Goal: Communication & Community: Answer question/provide support

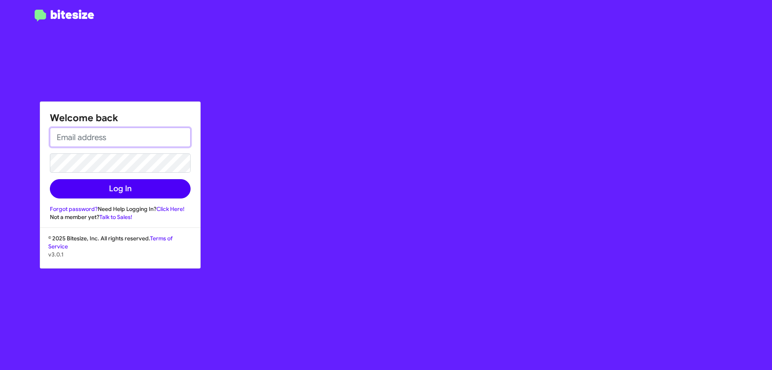
type input "[EMAIL_ADDRESS][DOMAIN_NAME]"
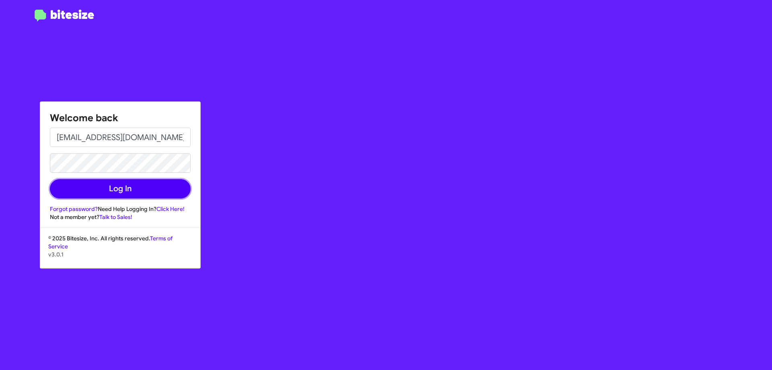
click at [138, 192] on button "Log In" at bounding box center [120, 188] width 141 height 19
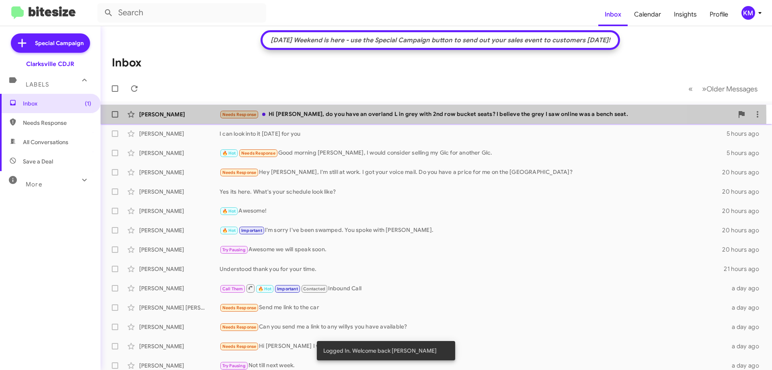
click at [369, 117] on div "Needs Response Hi [PERSON_NAME], do you have an overland L in grey with 2nd row…" at bounding box center [477, 114] width 514 height 9
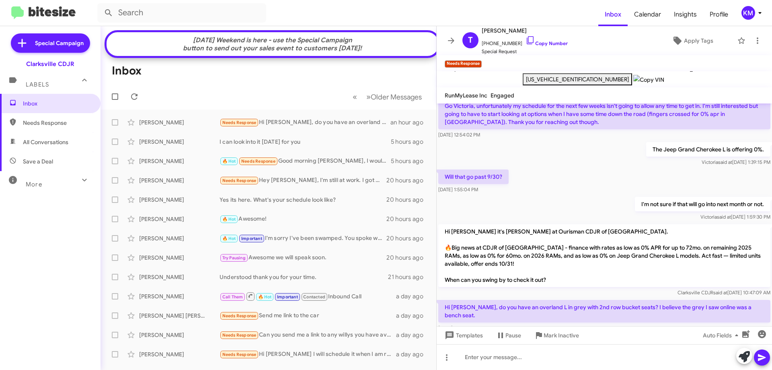
scroll to position [141, 0]
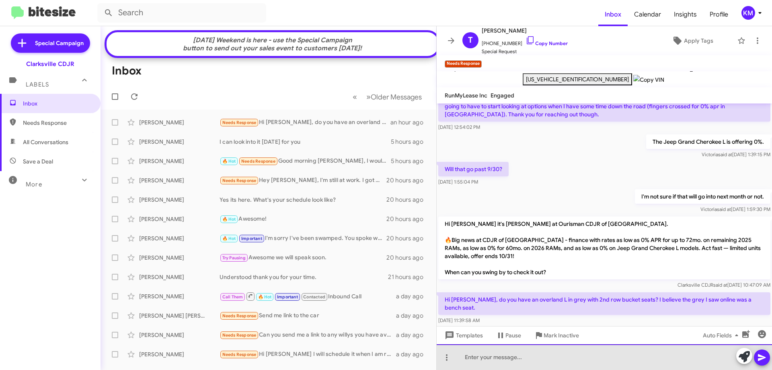
click at [508, 357] on div at bounding box center [604, 357] width 335 height 26
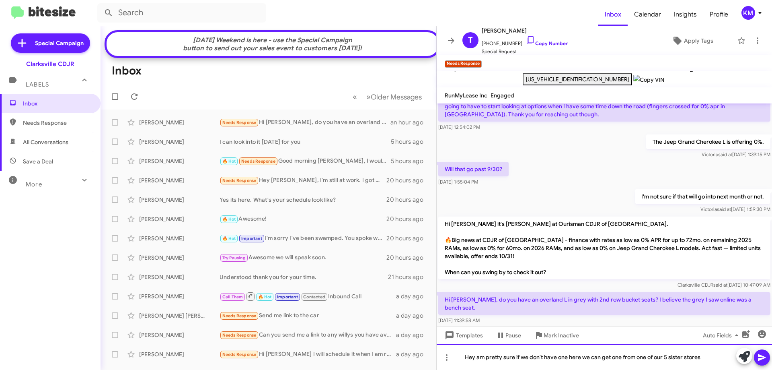
click at [706, 359] on div "Hey am pretty sure if we don't have one here we can get one from one of our 5 s…" at bounding box center [604, 357] width 335 height 26
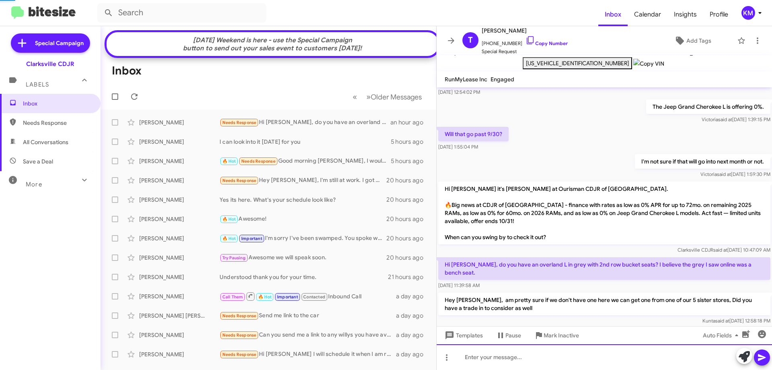
scroll to position [162, 0]
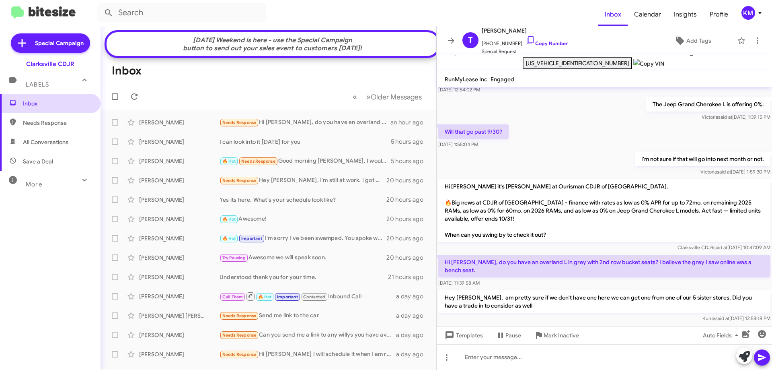
click at [49, 100] on span "Inbox" at bounding box center [57, 103] width 68 height 8
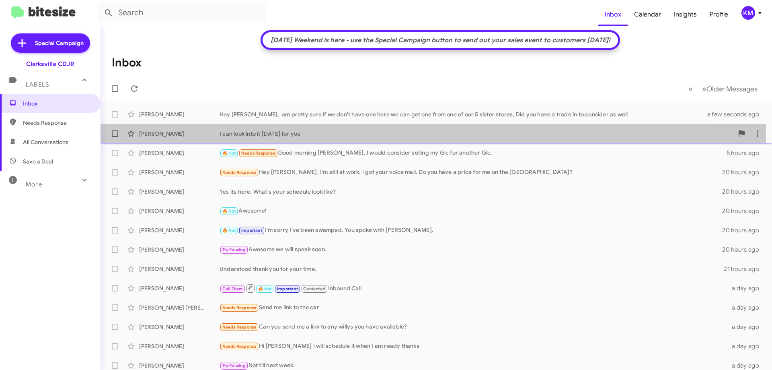
click at [327, 134] on div "I can look into it [DATE] for you" at bounding box center [477, 134] width 514 height 8
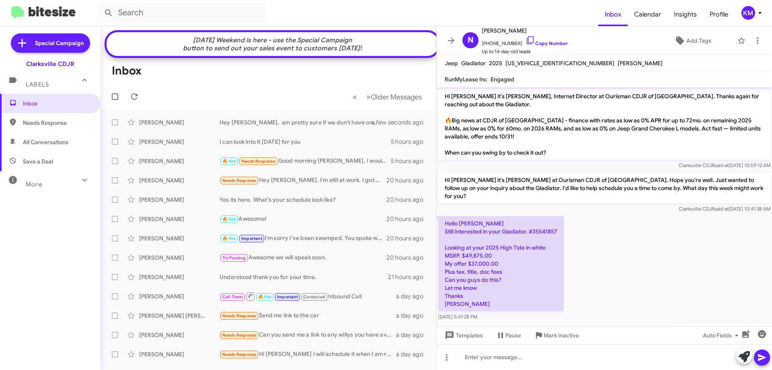
scroll to position [61, 0]
